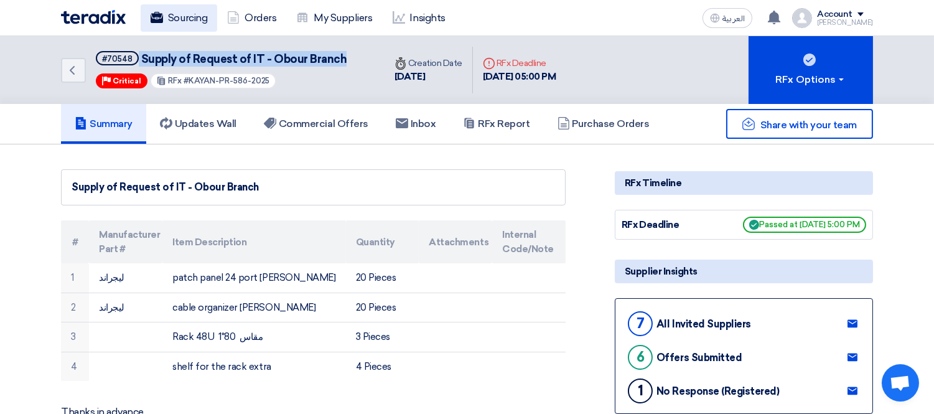
click at [183, 14] on link "Sourcing" at bounding box center [179, 17] width 77 height 27
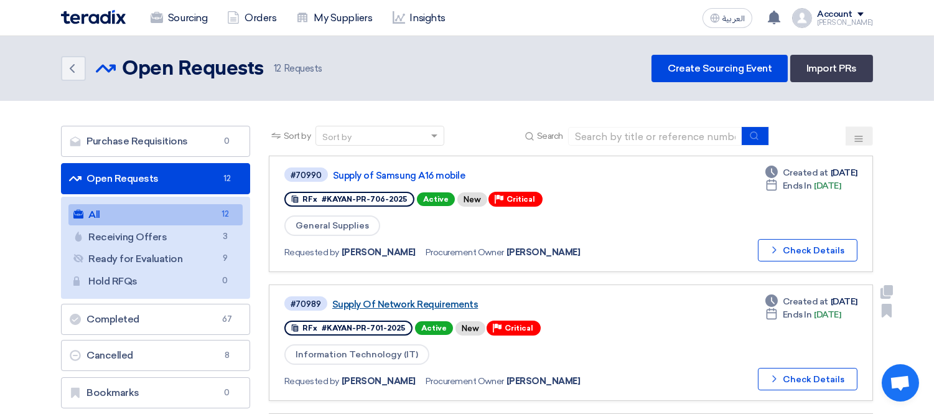
click at [385, 299] on link "Supply Of Network Requirements" at bounding box center [487, 304] width 311 height 11
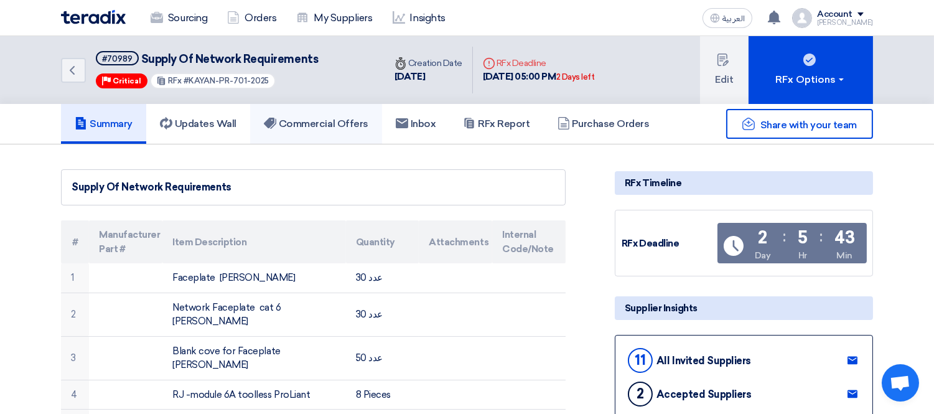
click at [322, 121] on h5 "Commercial Offers" at bounding box center [316, 124] width 105 height 12
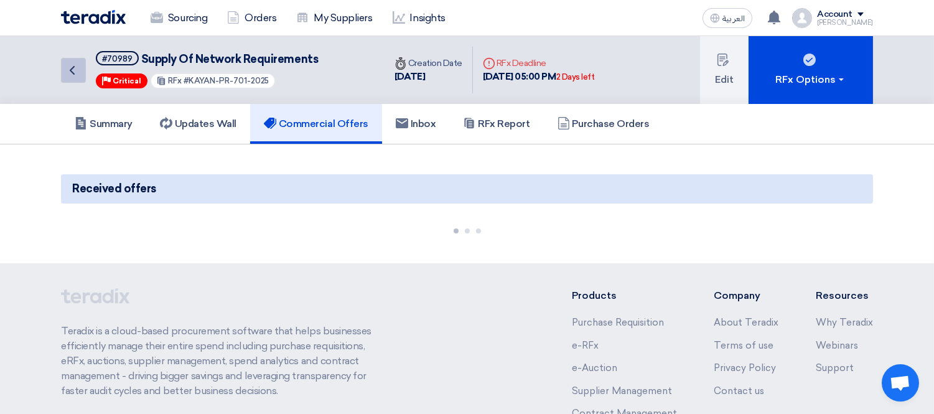
click at [63, 60] on link "Back" at bounding box center [73, 70] width 25 height 25
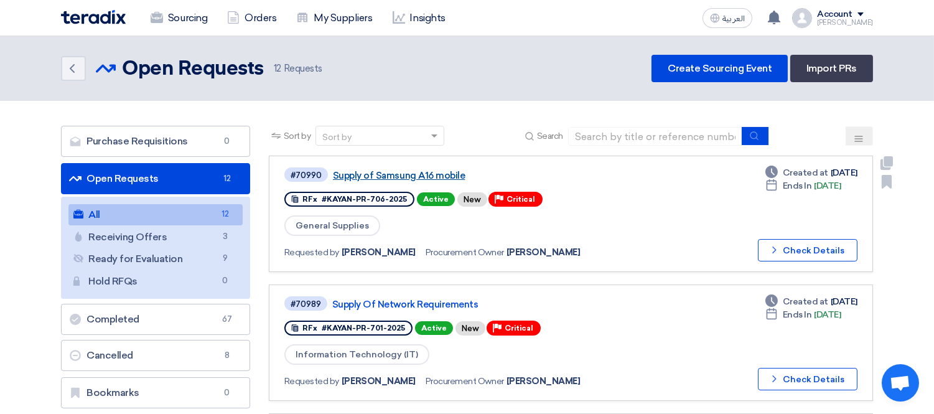
click at [357, 171] on link "Supply of Samsung A16 mobile" at bounding box center [488, 175] width 311 height 11
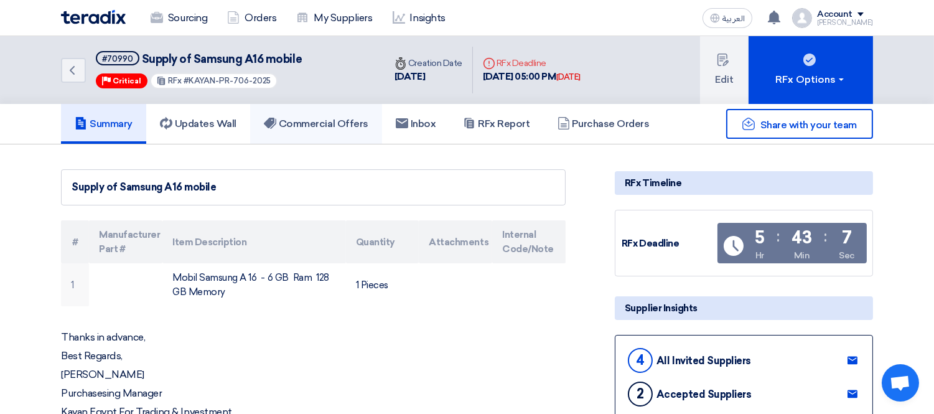
click at [322, 127] on h5 "Commercial Offers" at bounding box center [316, 124] width 105 height 12
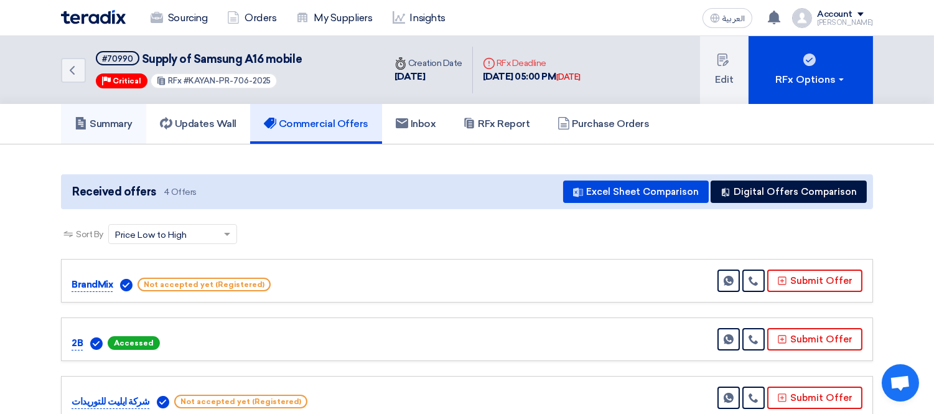
click at [106, 118] on h5 "Summary" at bounding box center [104, 124] width 58 height 12
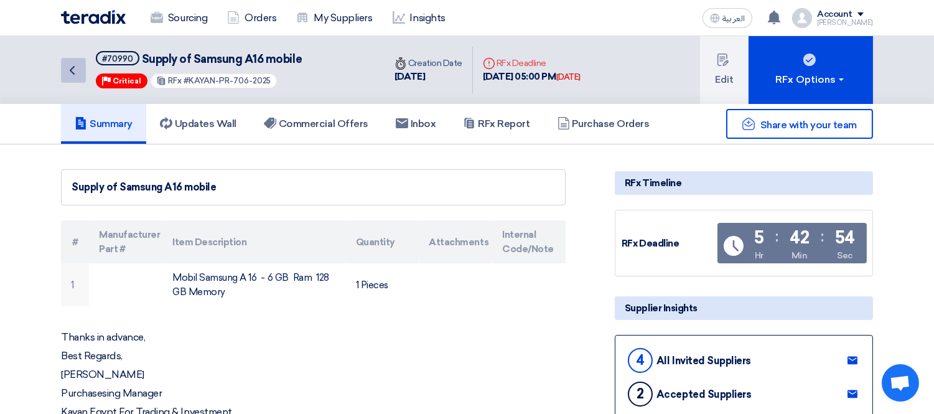
click at [70, 67] on icon "Back" at bounding box center [72, 70] width 15 height 15
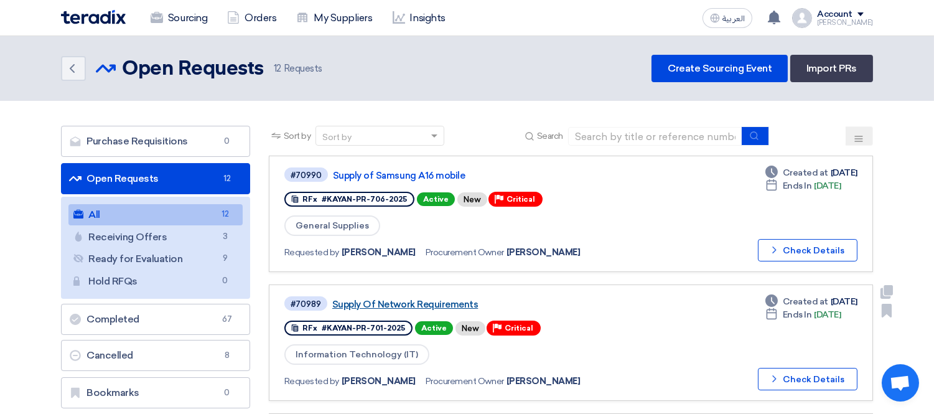
click at [372, 299] on link "Supply Of Network Requirements" at bounding box center [487, 304] width 311 height 11
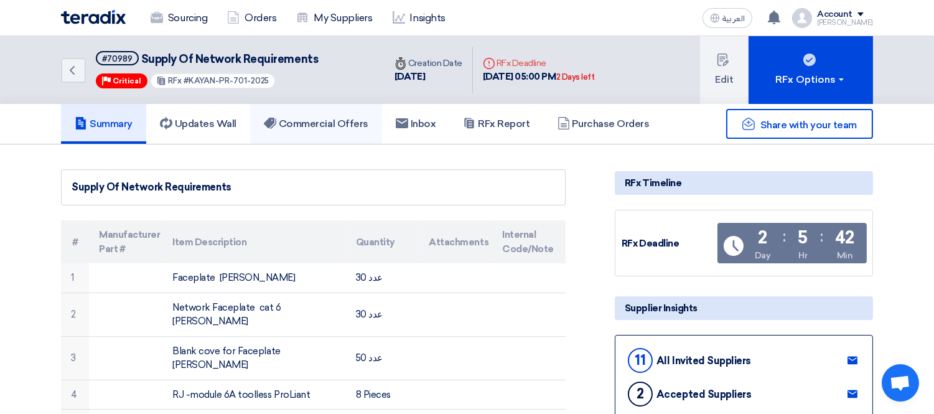
click at [334, 118] on h5 "Commercial Offers" at bounding box center [316, 124] width 105 height 12
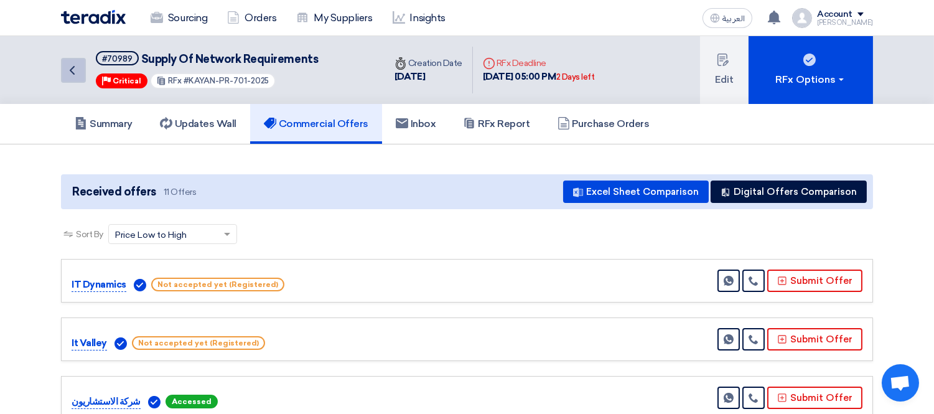
click at [68, 63] on icon "Back" at bounding box center [72, 70] width 15 height 15
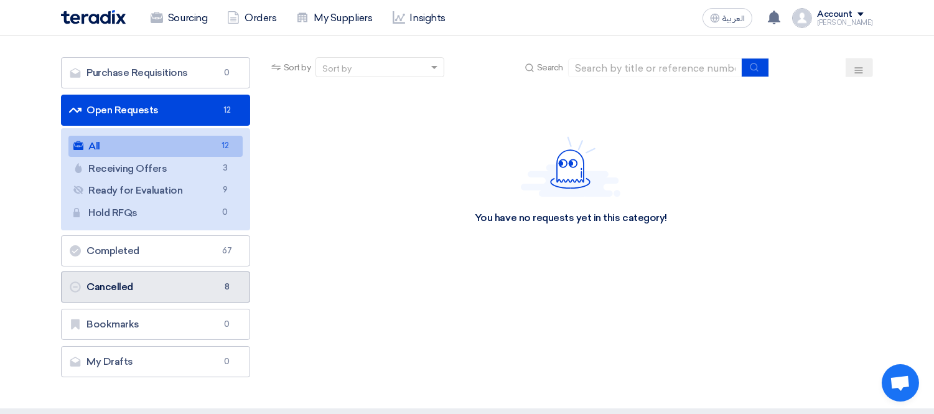
scroll to position [69, 0]
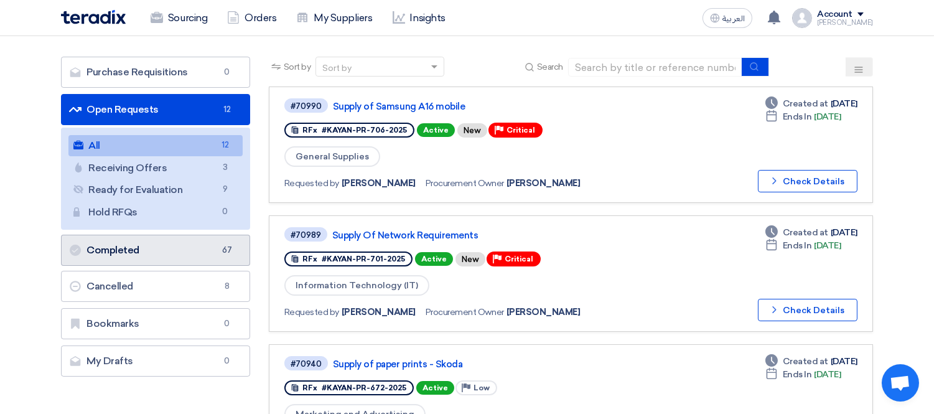
click at [144, 250] on link "Completed Completed 67" at bounding box center [155, 250] width 189 height 31
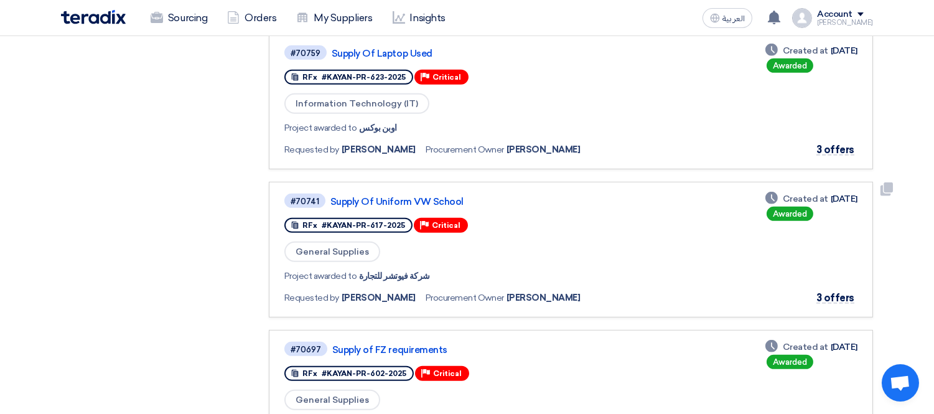
scroll to position [1383, 0]
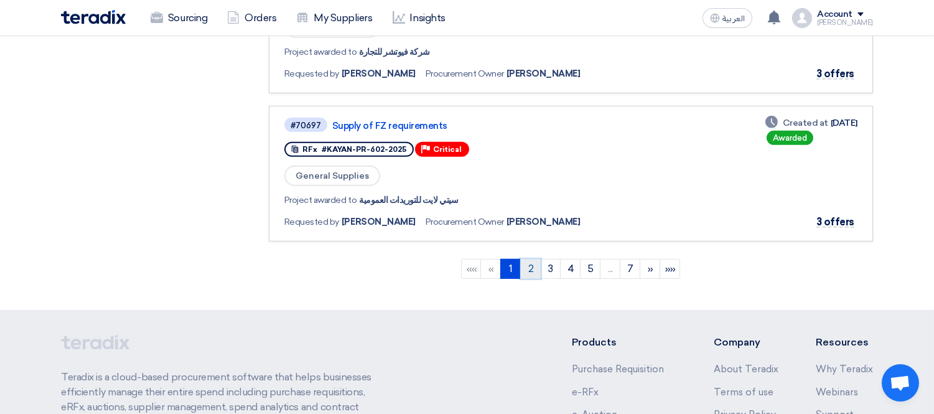
click at [533, 259] on link "2" at bounding box center [530, 269] width 21 height 20
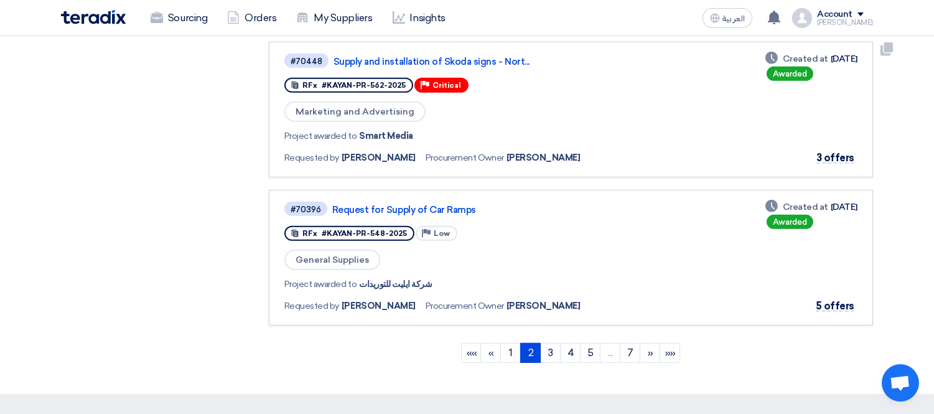
scroll to position [1314, 0]
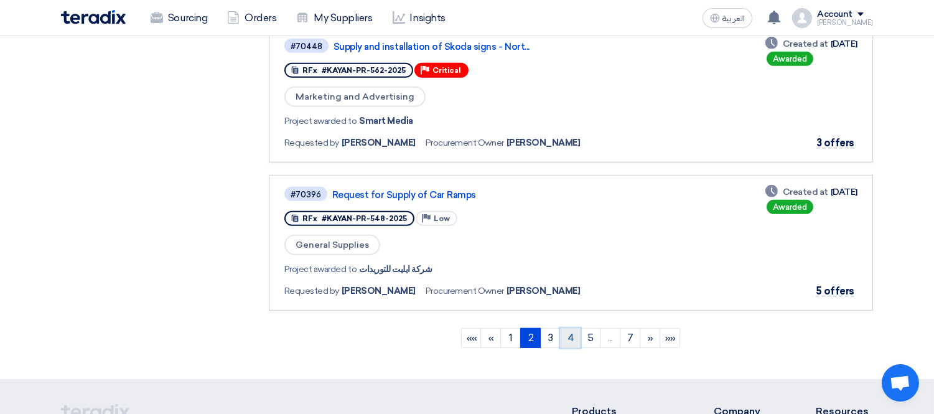
click at [567, 328] on link "4" at bounding box center [570, 338] width 21 height 20
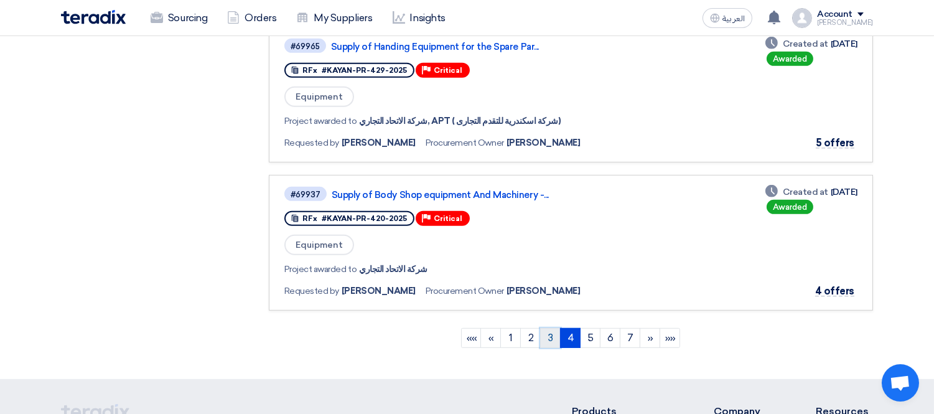
click at [548, 328] on link "3" at bounding box center [550, 338] width 21 height 20
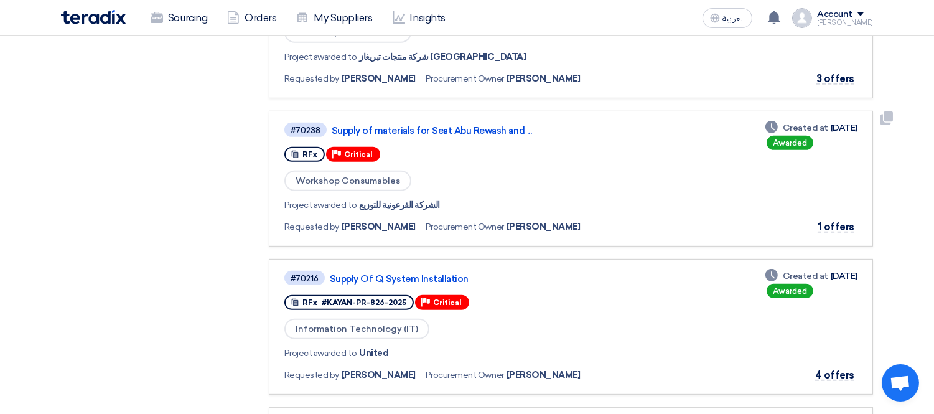
scroll to position [1106, 0]
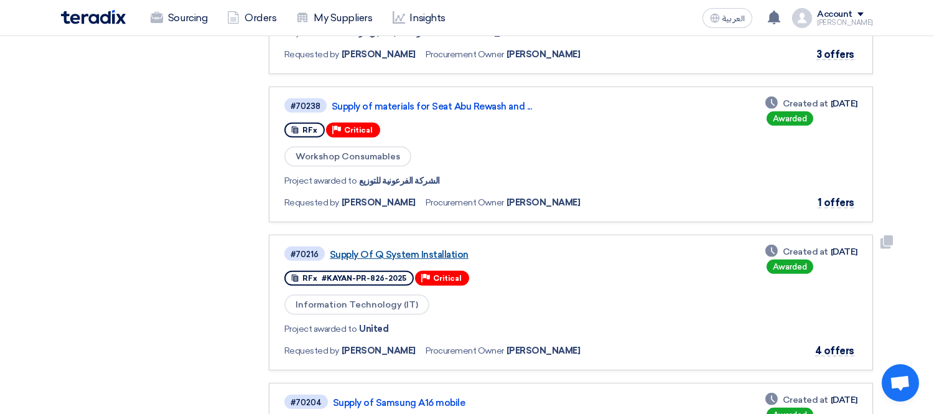
click at [447, 249] on link "Supply Of Q System Installation" at bounding box center [485, 254] width 311 height 11
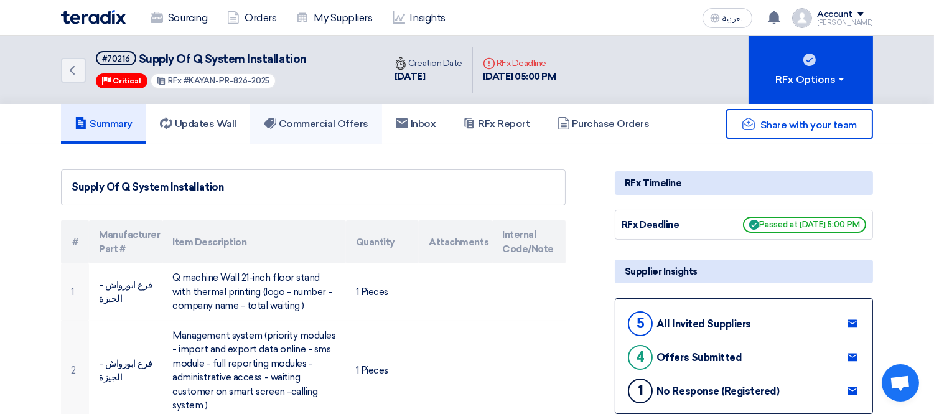
click at [335, 126] on h5 "Commercial Offers" at bounding box center [316, 124] width 105 height 12
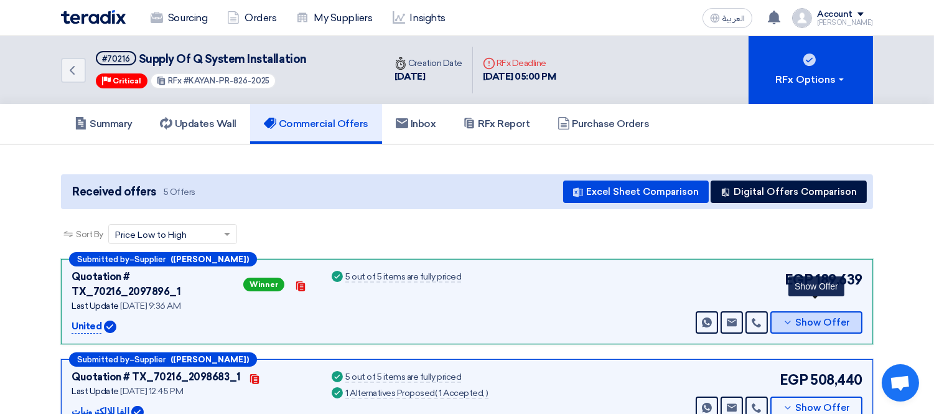
click at [820, 318] on span "Show Offer" at bounding box center [823, 322] width 55 height 9
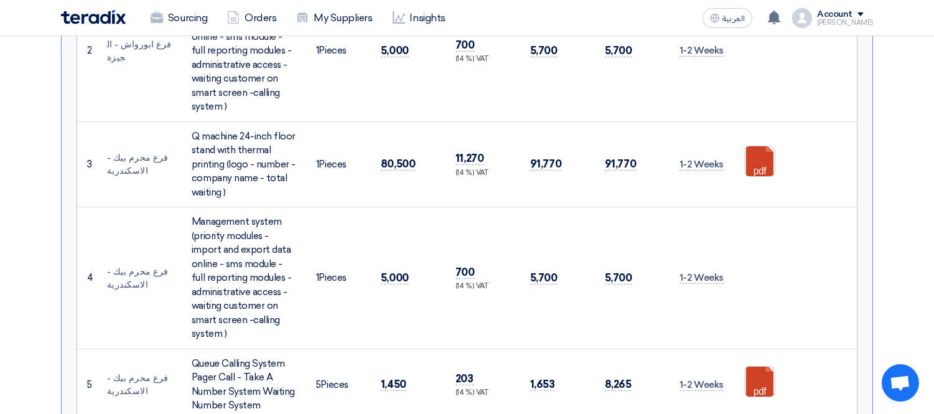
scroll to position [207, 0]
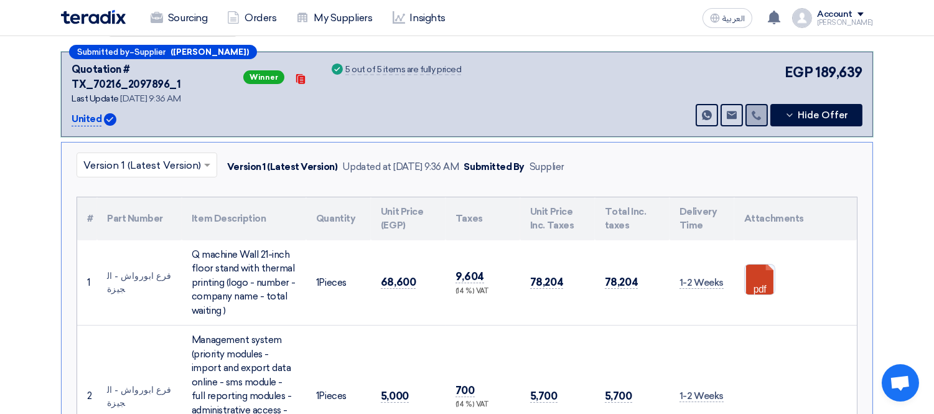
click at [759, 111] on use at bounding box center [756, 115] width 9 height 9
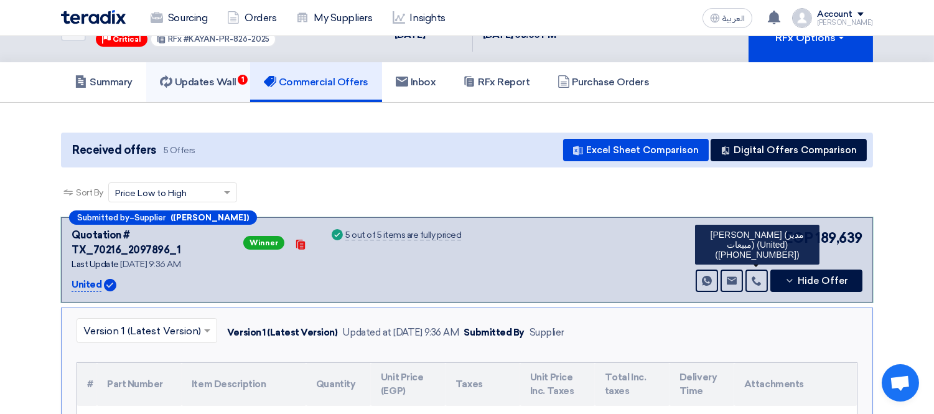
scroll to position [0, 0]
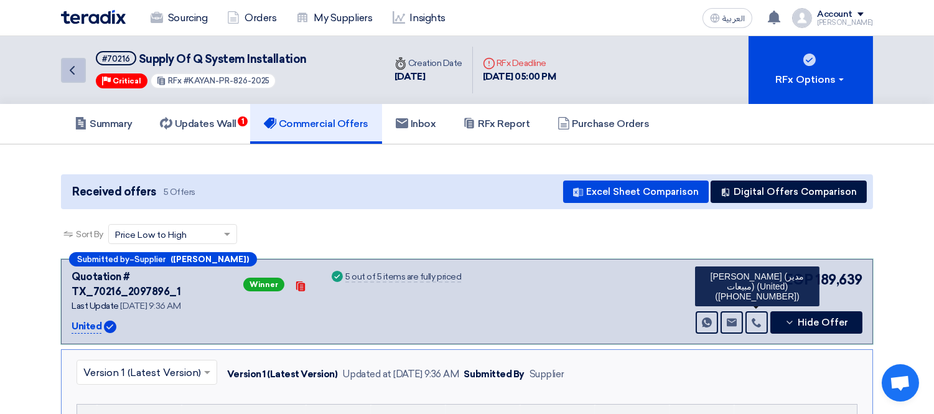
click at [70, 72] on icon "Back" at bounding box center [72, 70] width 15 height 15
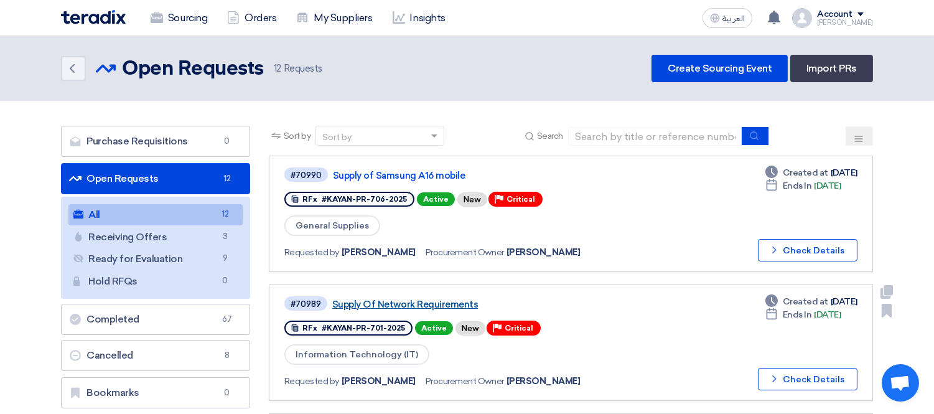
click at [405, 303] on link "Supply Of Network Requirements" at bounding box center [487, 304] width 311 height 11
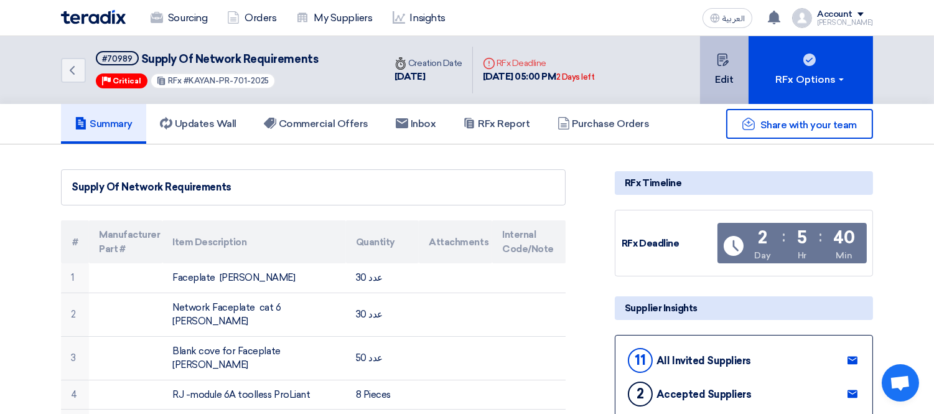
click at [712, 77] on button "Edit" at bounding box center [724, 70] width 49 height 68
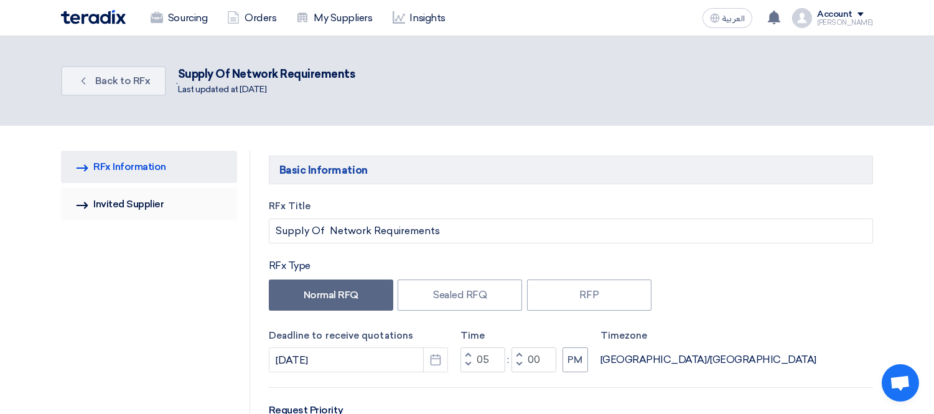
click at [162, 204] on link "Invited Suppliers Invited Supplier" at bounding box center [149, 204] width 176 height 32
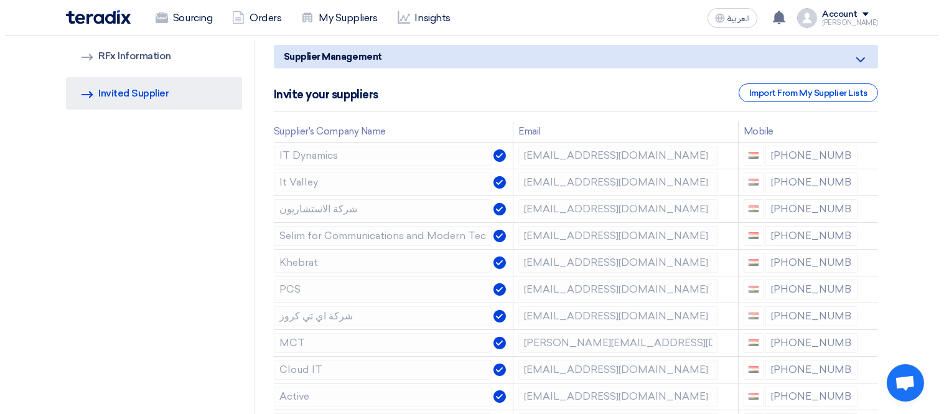
scroll to position [138, 0]
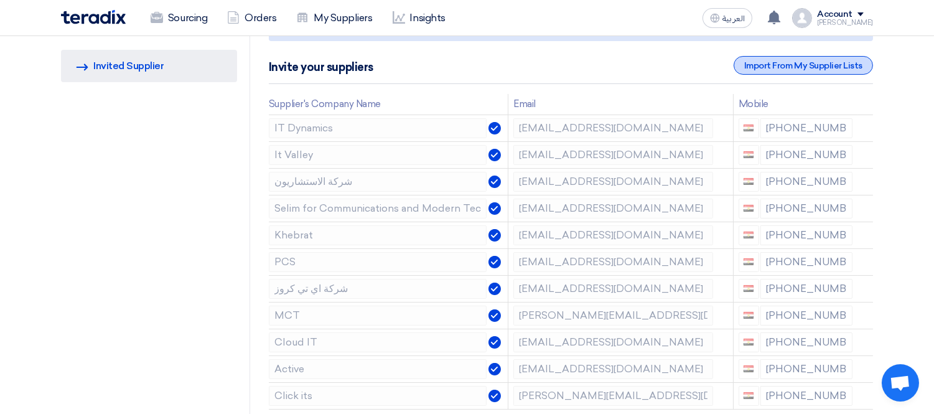
click at [818, 64] on div "Import From My Supplier Lists" at bounding box center [803, 65] width 139 height 19
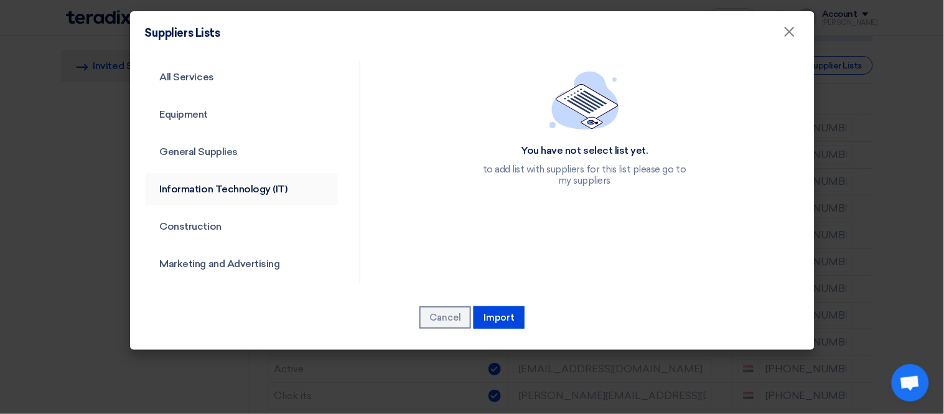
click at [233, 185] on link "Information Technology (IT)" at bounding box center [242, 189] width 194 height 32
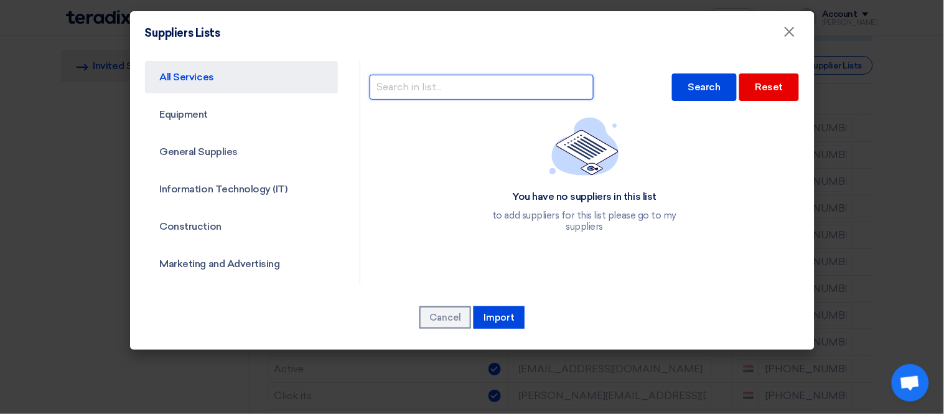
click at [519, 84] on input "text" at bounding box center [482, 87] width 224 height 25
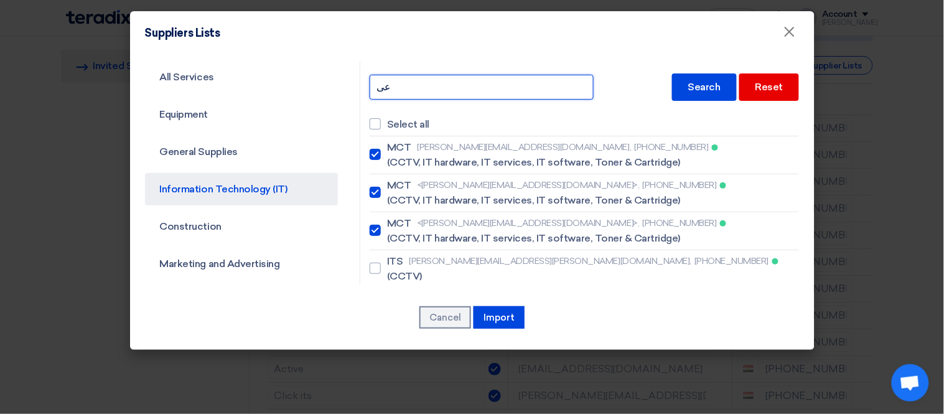
type input "ع"
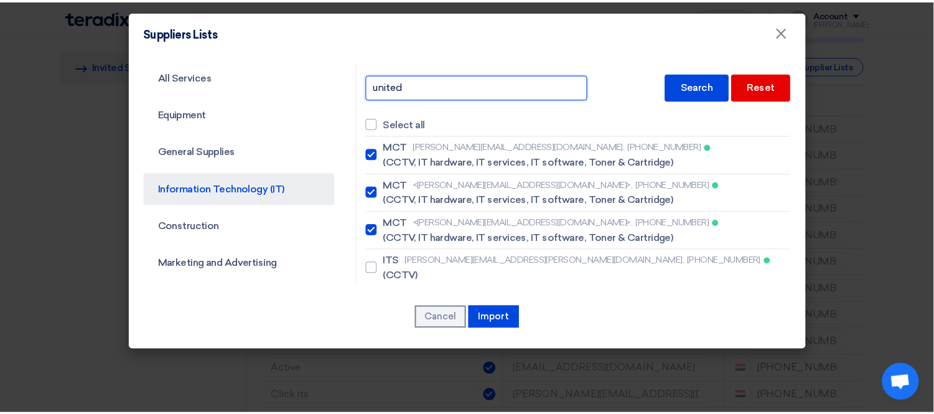
scroll to position [0, 0]
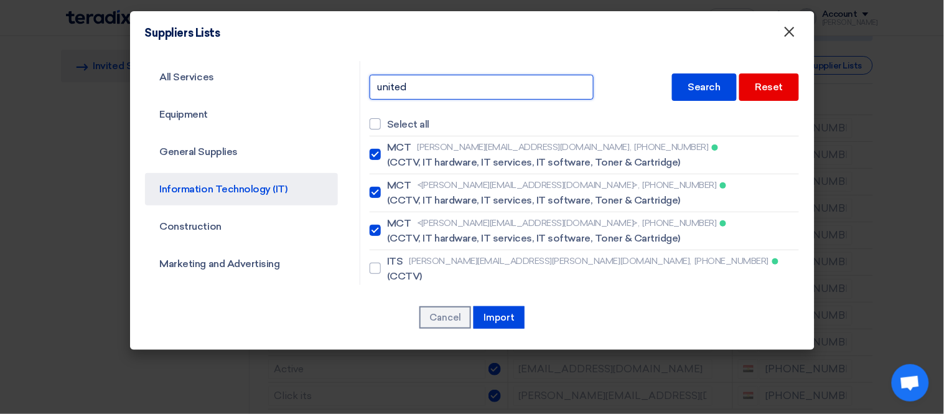
type input "united"
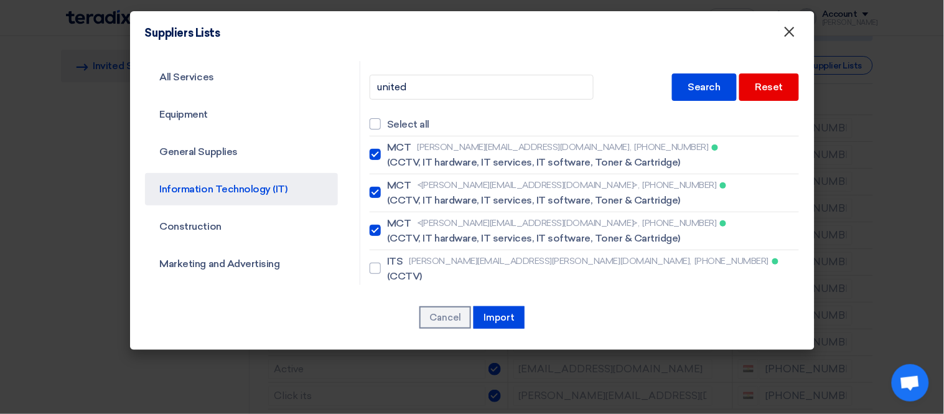
click at [791, 29] on span "×" at bounding box center [790, 34] width 12 height 25
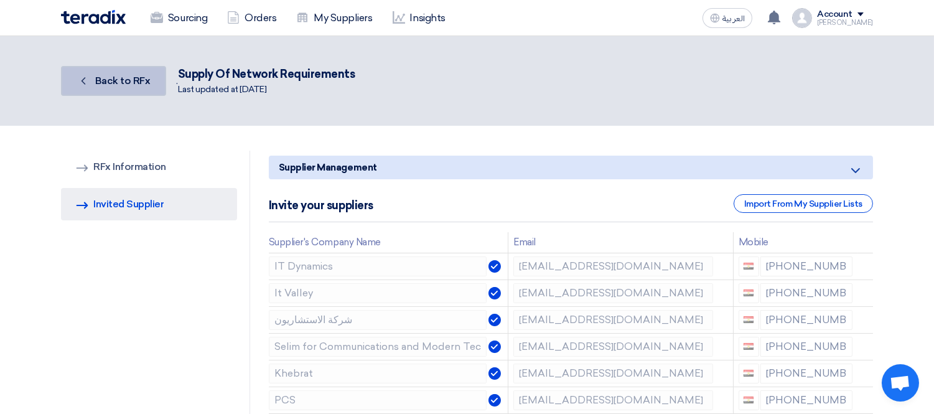
click at [122, 86] on link "Back Back to RFx" at bounding box center [113, 81] width 105 height 30
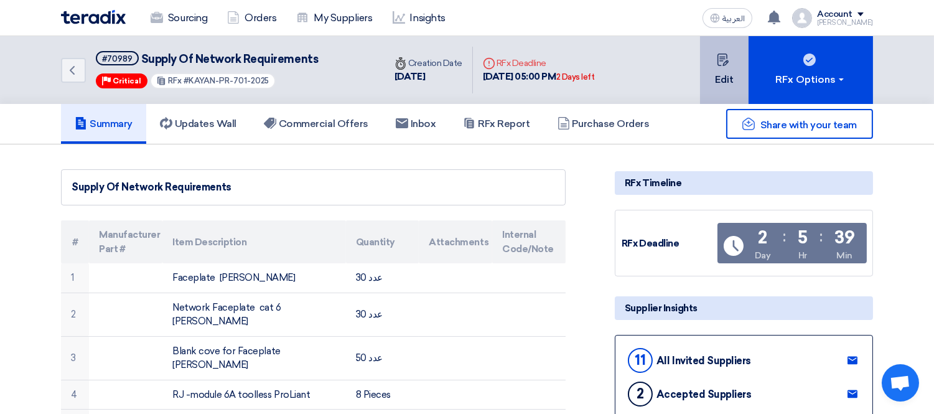
click at [718, 72] on button "Edit" at bounding box center [724, 70] width 49 height 68
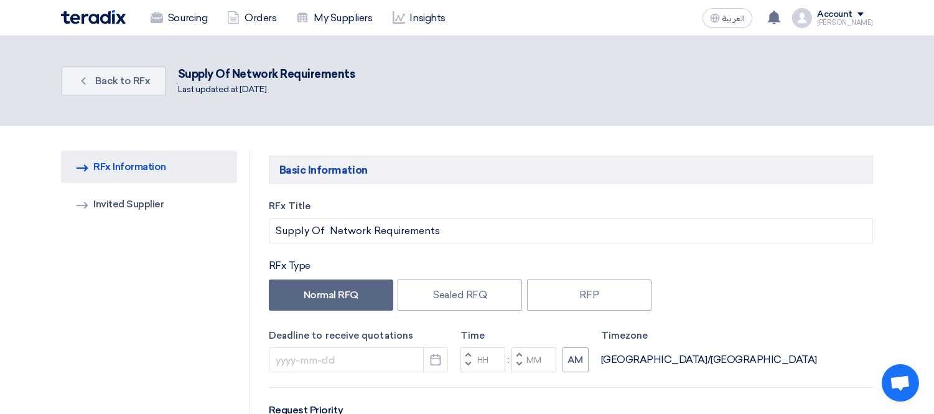
type input "[DATE]"
type input "05"
type input "00"
click at [115, 200] on link "Invited Suppliers Invited Supplier" at bounding box center [149, 204] width 176 height 32
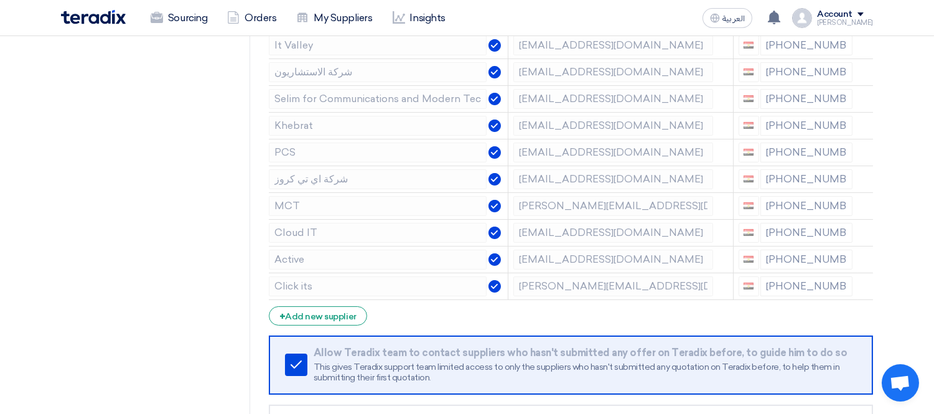
scroll to position [276, 0]
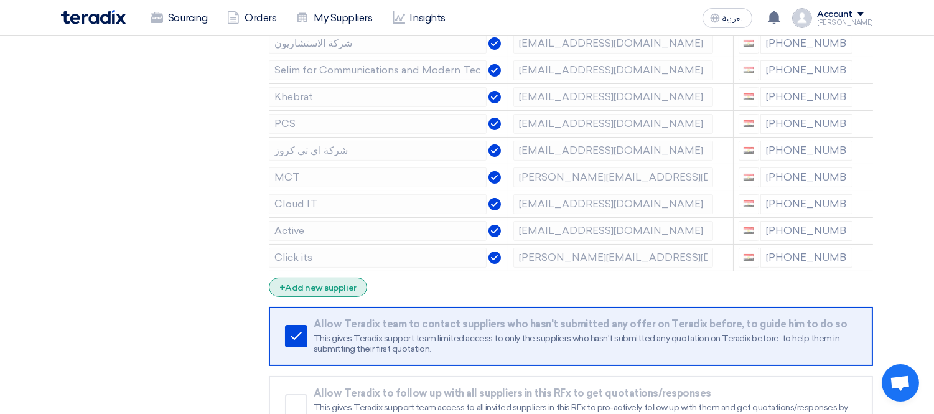
click at [308, 290] on div "+ Add new supplier" at bounding box center [318, 287] width 98 height 19
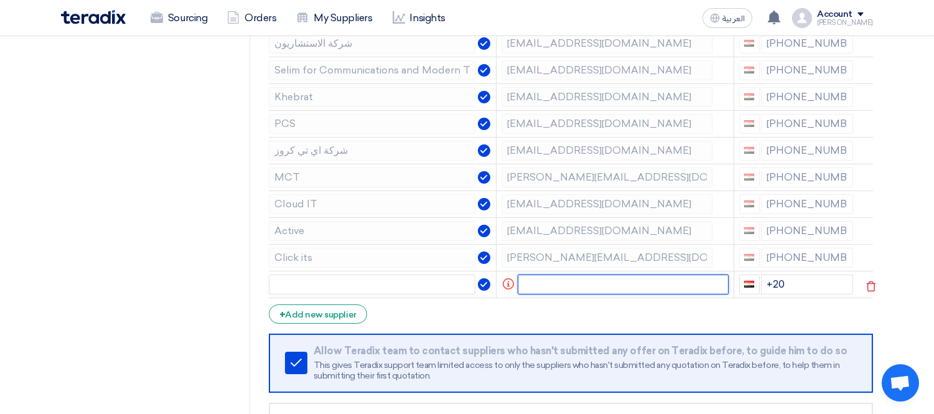
click at [562, 275] on input "text" at bounding box center [623, 285] width 211 height 20
paste input "[EMAIL_ADDRESS][DOMAIN_NAME]"
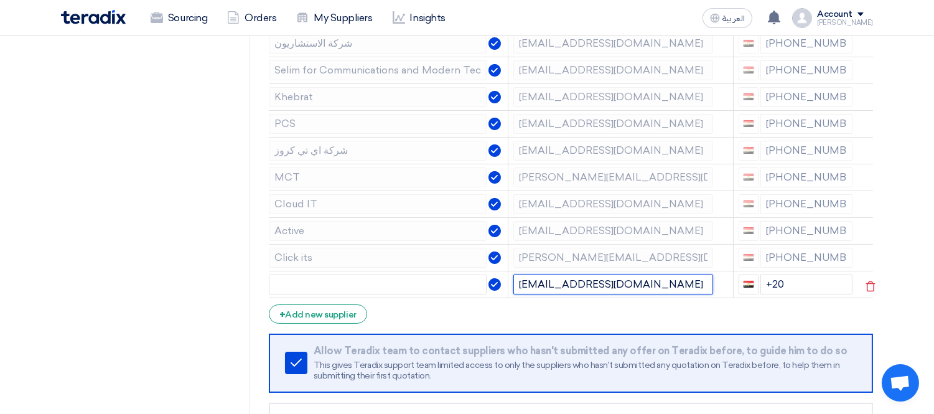
drag, startPoint x: 519, startPoint y: 282, endPoint x: 550, endPoint y: 283, distance: 31.2
click at [550, 283] on input "[EMAIL_ADDRESS][DOMAIN_NAME]" at bounding box center [613, 285] width 199 height 20
type input "[EMAIL_ADDRESS][DOMAIN_NAME]"
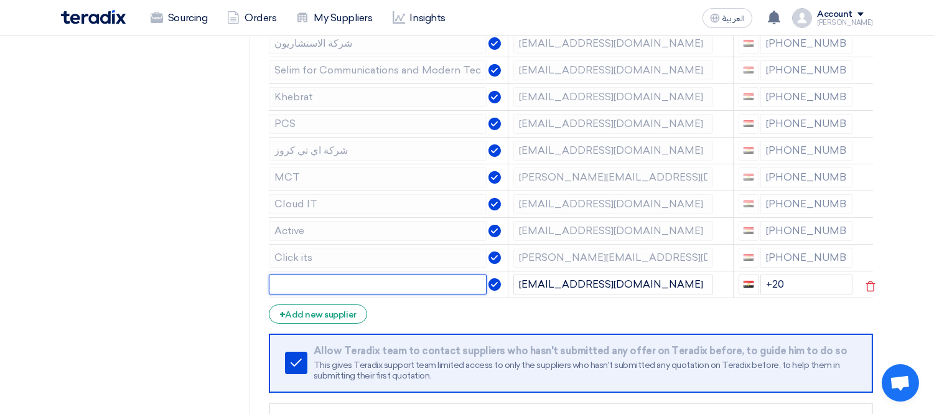
click at [402, 282] on input "text" at bounding box center [378, 285] width 218 height 20
paste input "united"
type input "united"
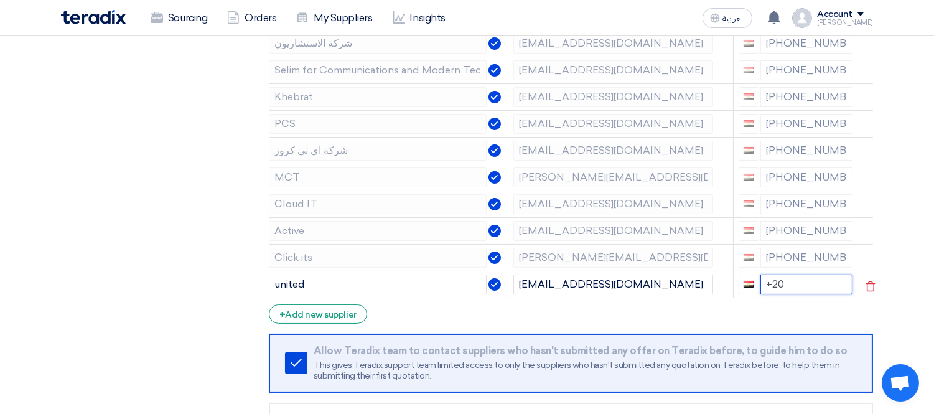
click at [788, 285] on input "+20" at bounding box center [807, 285] width 93 height 20
click at [808, 288] on input "+20" at bounding box center [807, 285] width 93 height 20
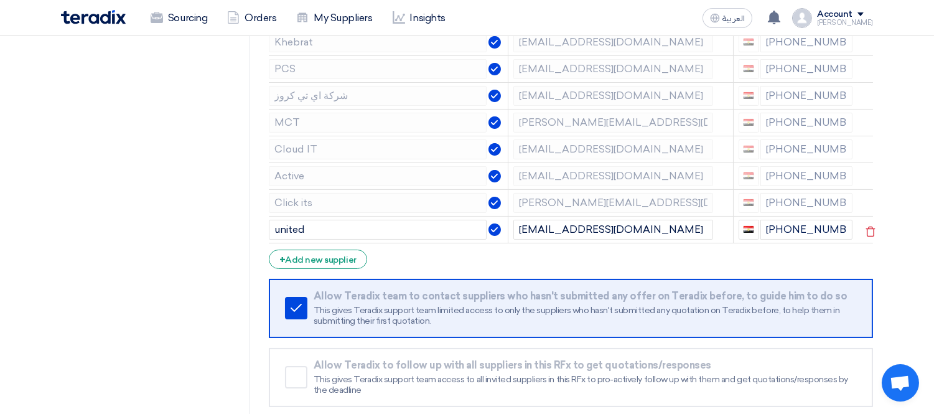
scroll to position [415, 0]
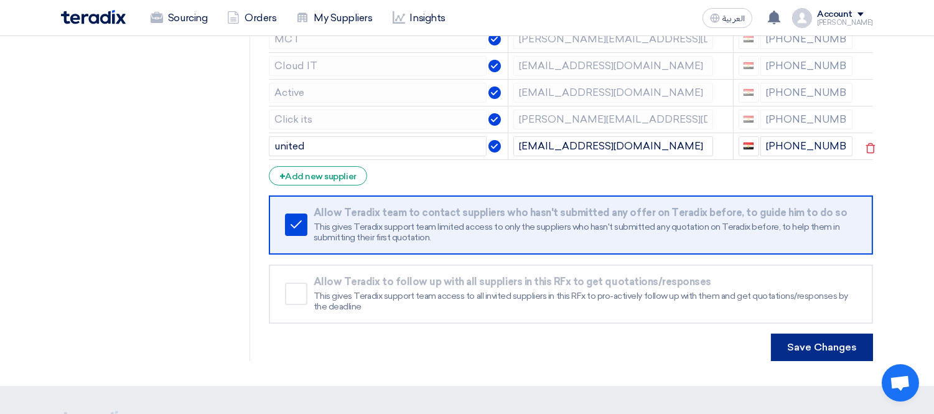
click at [817, 349] on button "Save Changes" at bounding box center [822, 347] width 102 height 27
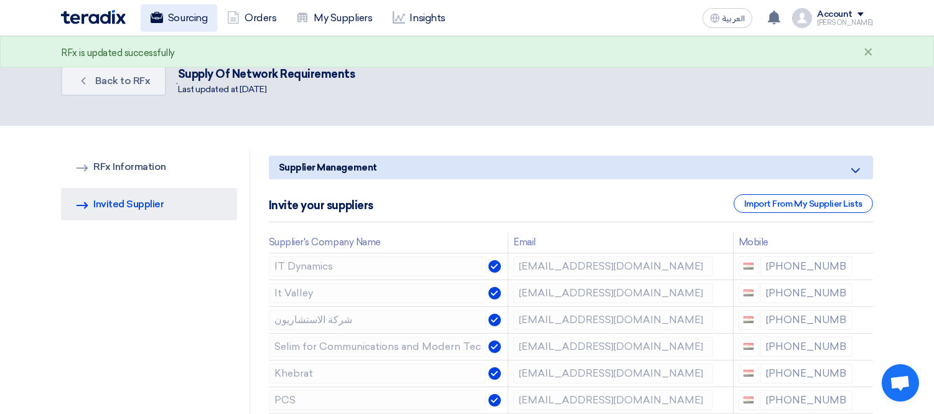
click at [172, 4] on link "Sourcing" at bounding box center [179, 17] width 77 height 27
